Goal: Information Seeking & Learning: Learn about a topic

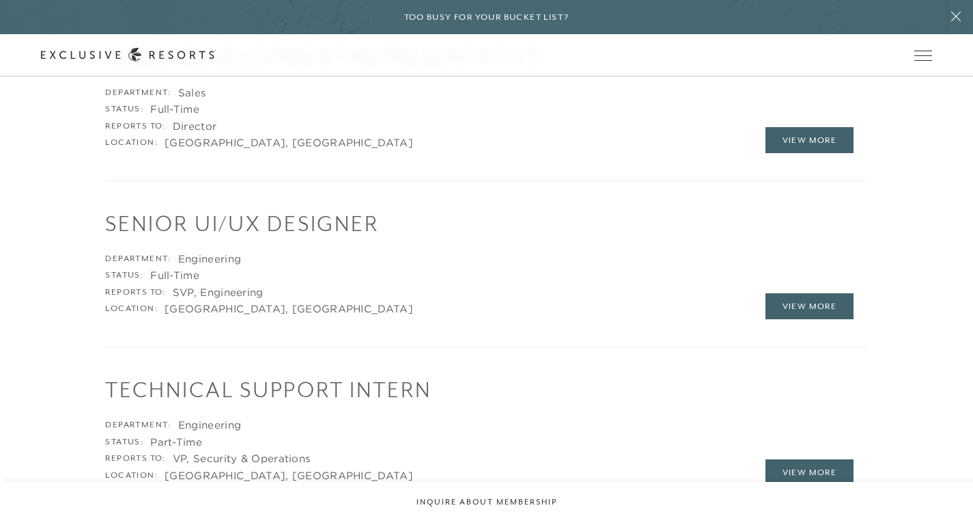
scroll to position [2312, 0]
click at [811, 318] on link "View More" at bounding box center [810, 308] width 89 height 26
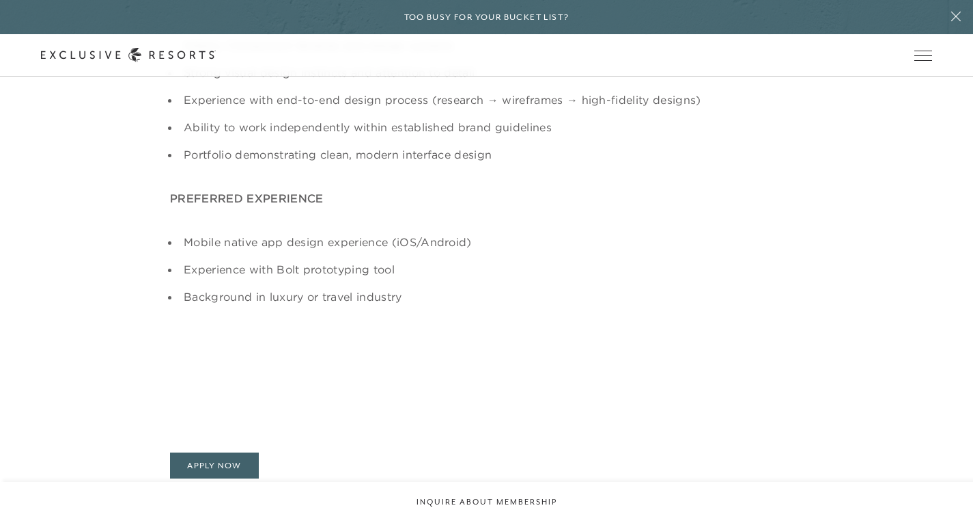
scroll to position [941, 0]
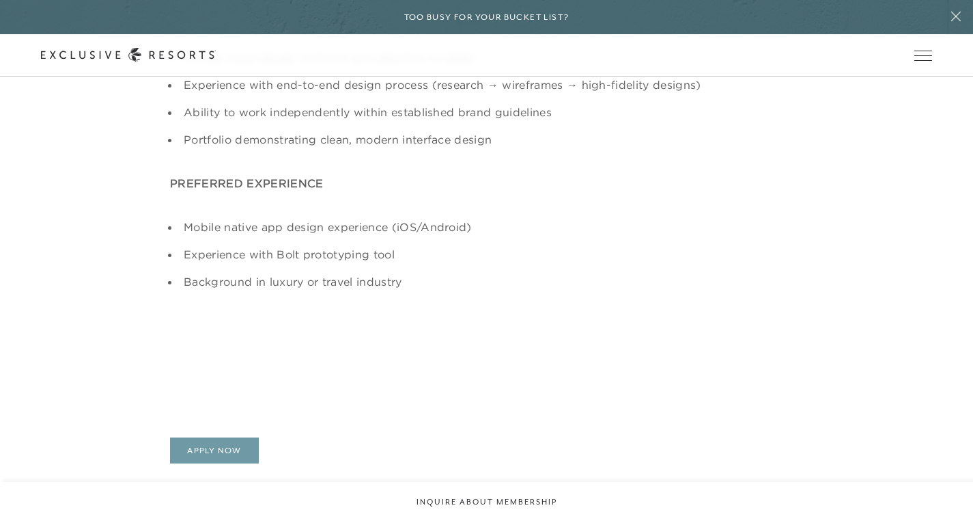
click at [188, 449] on link "Apply Now" at bounding box center [214, 450] width 89 height 26
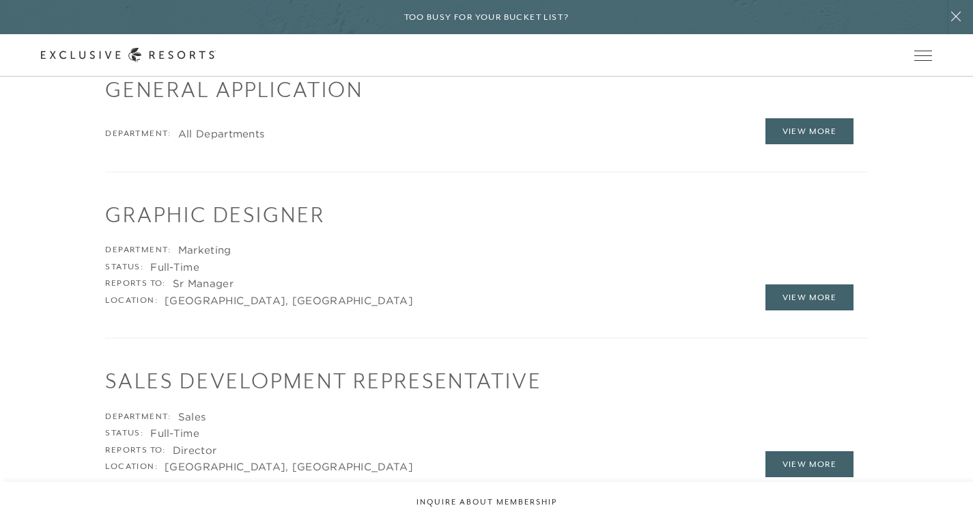
scroll to position [1993, 0]
click at [210, 389] on h1 "Sales Development Representative" at bounding box center [486, 378] width 762 height 30
click at [227, 380] on h1 "Sales Development Representative" at bounding box center [486, 378] width 762 height 30
click at [824, 472] on link "View More" at bounding box center [810, 462] width 89 height 26
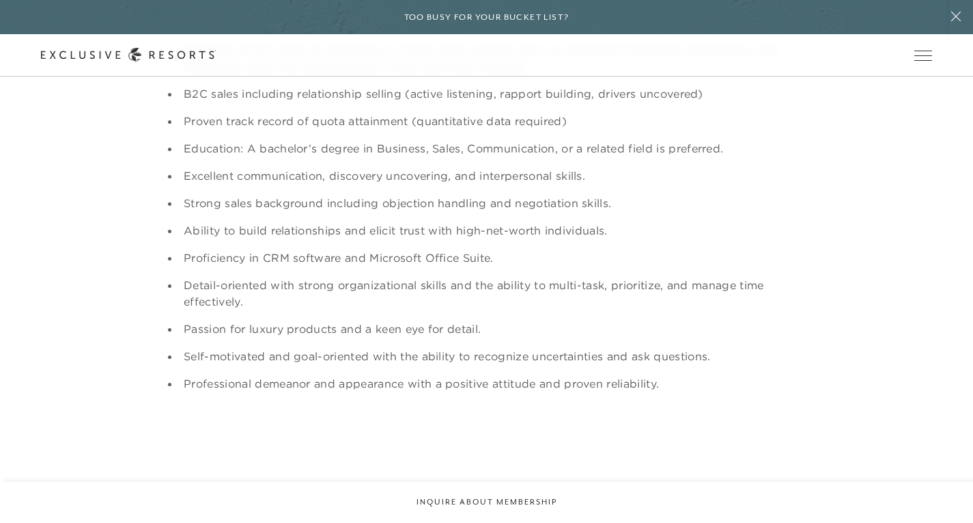
scroll to position [1227, 0]
